Goal: Transaction & Acquisition: Book appointment/travel/reservation

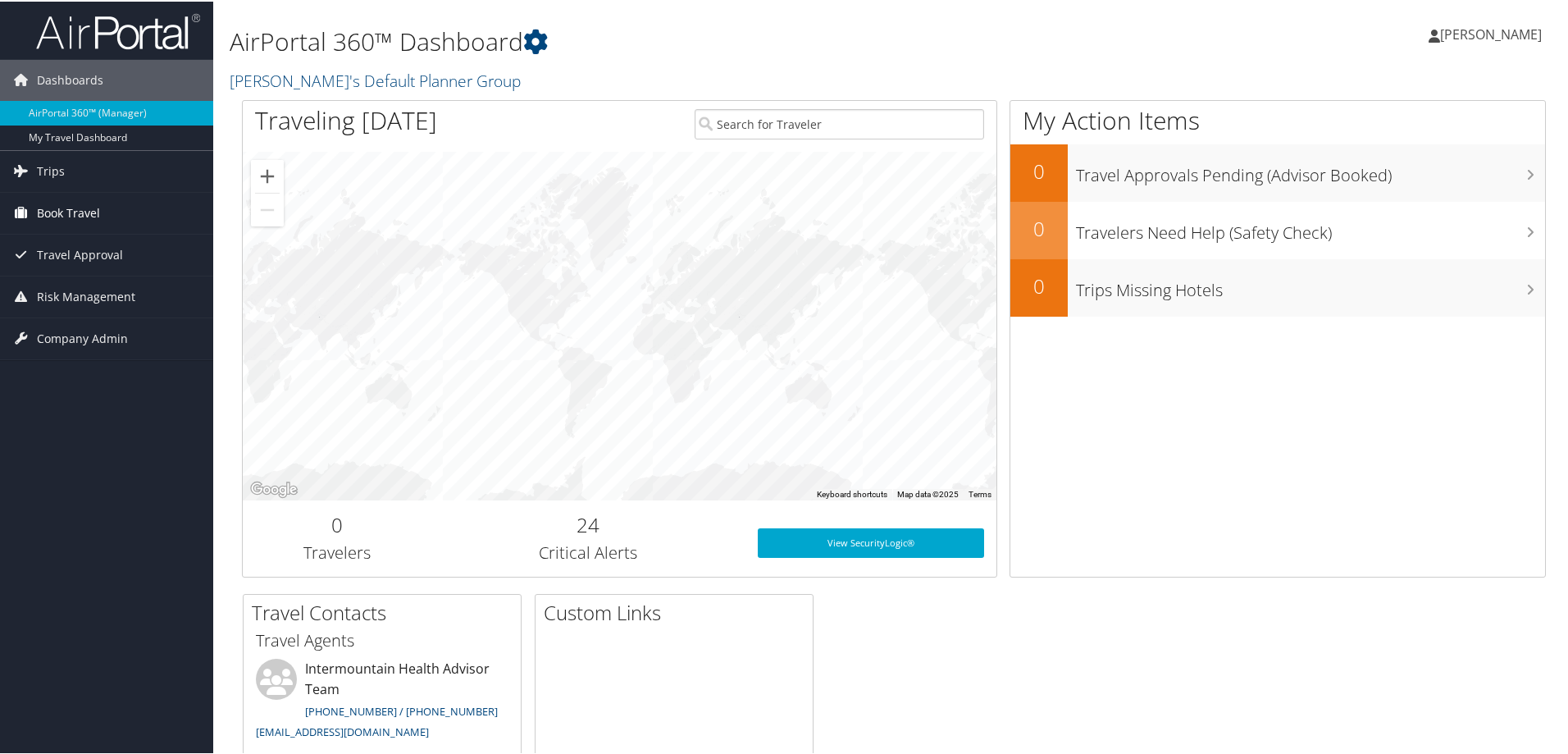
click at [71, 213] on span "Book Travel" at bounding box center [68, 211] width 63 height 41
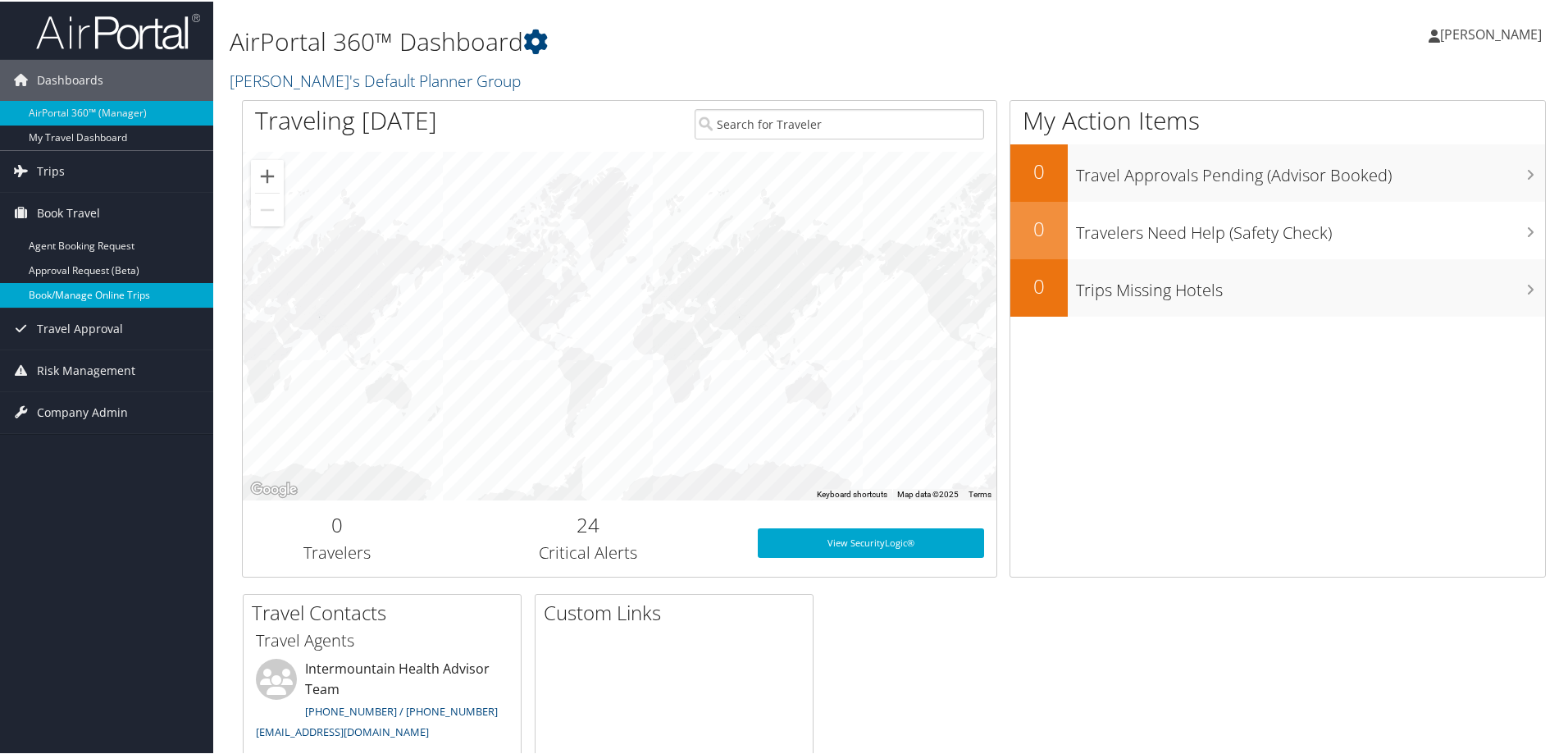
click at [69, 293] on link "Book/Manage Online Trips" at bounding box center [106, 294] width 213 height 25
